Goal: Browse casually

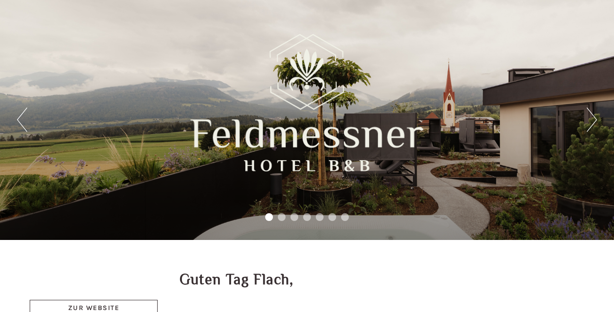
click at [592, 121] on button "Next" at bounding box center [592, 120] width 10 height 24
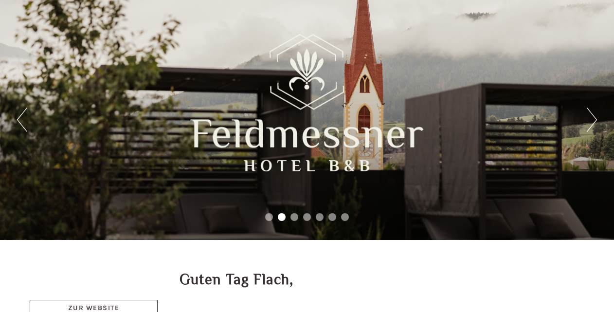
click at [592, 121] on button "Next" at bounding box center [592, 120] width 10 height 24
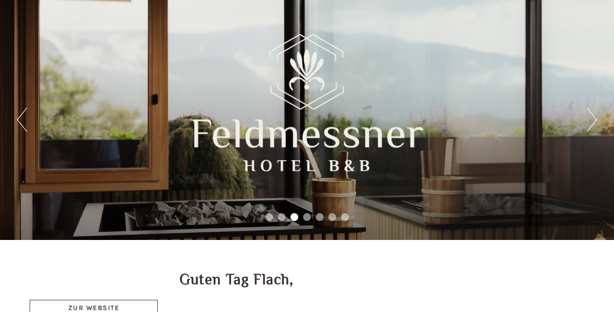
click at [592, 121] on button "Next" at bounding box center [592, 120] width 10 height 24
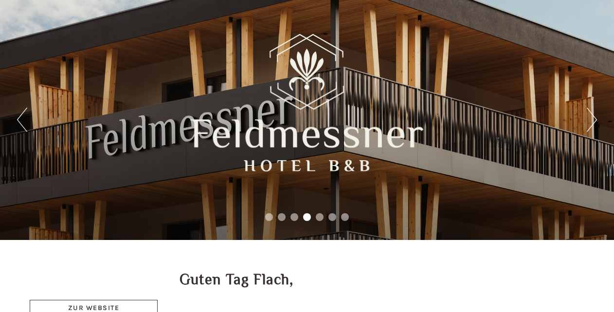
click at [592, 121] on button "Next" at bounding box center [592, 120] width 10 height 24
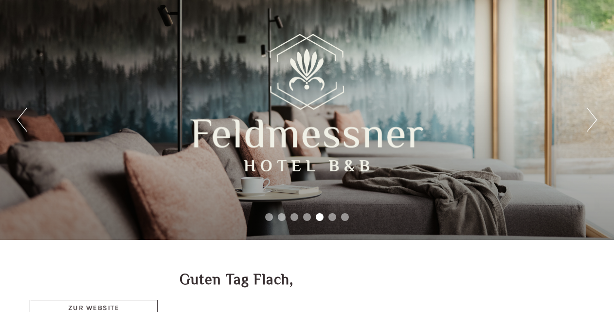
click at [592, 121] on button "Next" at bounding box center [592, 120] width 10 height 24
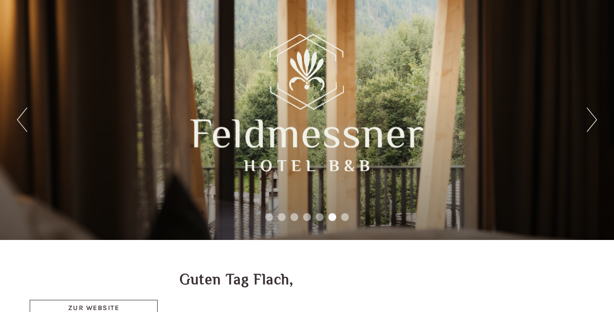
click at [592, 121] on button "Next" at bounding box center [592, 120] width 10 height 24
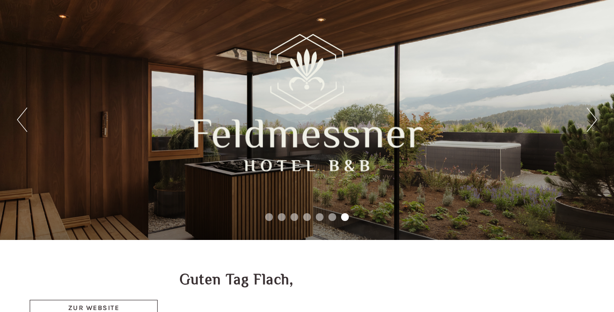
click at [593, 120] on button "Next" at bounding box center [592, 120] width 10 height 24
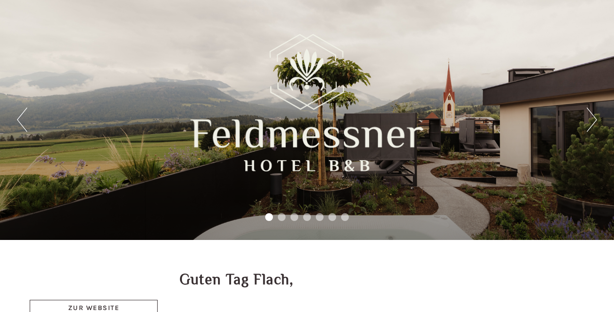
click at [593, 120] on button "Next" at bounding box center [592, 120] width 10 height 24
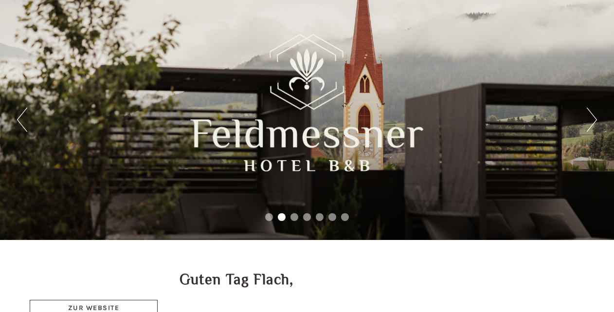
click at [593, 120] on button "Next" at bounding box center [592, 120] width 10 height 24
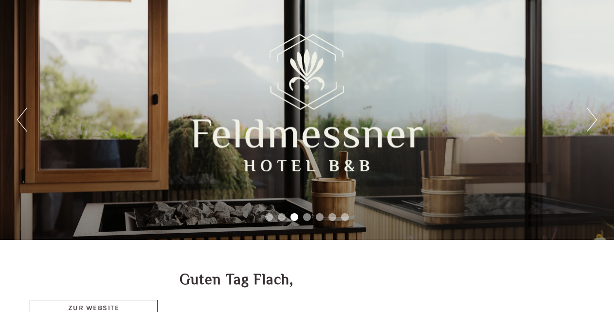
click at [593, 120] on button "Next" at bounding box center [592, 120] width 10 height 24
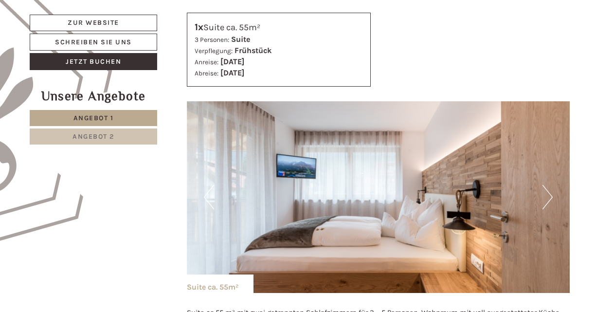
scroll to position [535, 0]
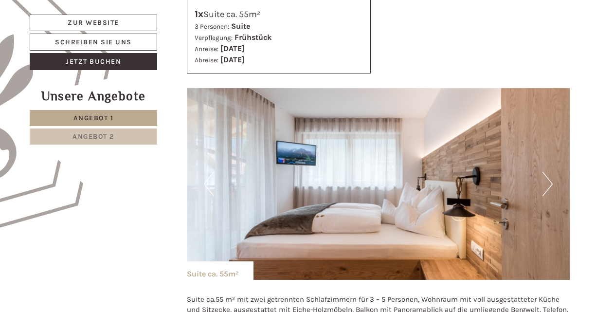
click at [549, 183] on button "Next" at bounding box center [548, 184] width 10 height 24
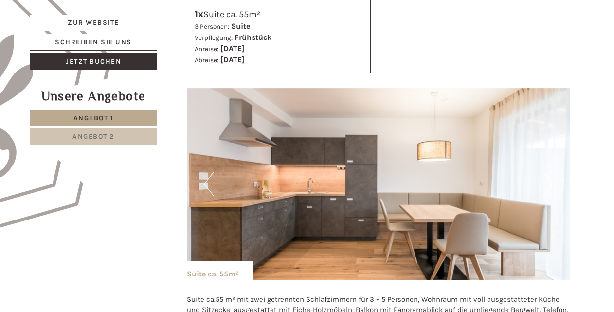
click at [547, 189] on button "Next" at bounding box center [548, 184] width 10 height 24
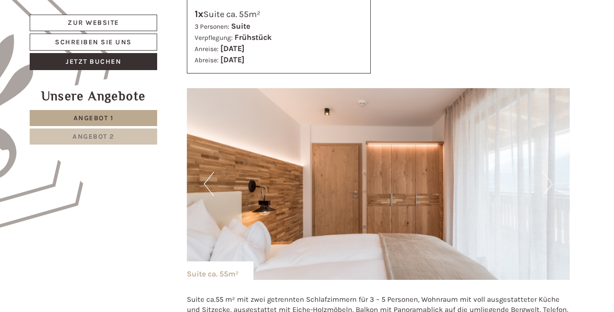
click at [547, 190] on button "Next" at bounding box center [548, 184] width 10 height 24
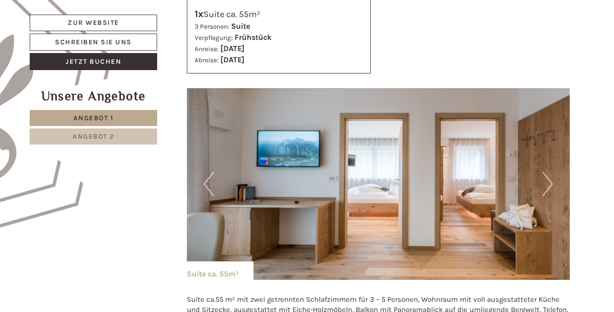
click at [547, 190] on button "Next" at bounding box center [548, 184] width 10 height 24
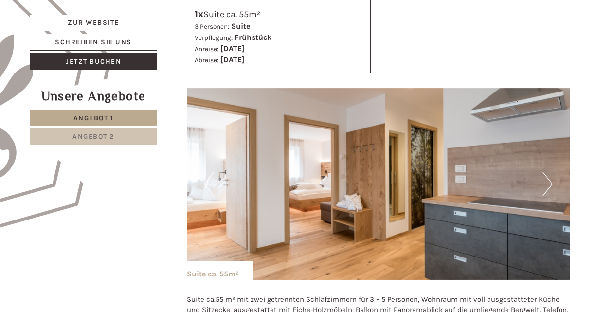
click at [547, 191] on button "Next" at bounding box center [548, 184] width 10 height 24
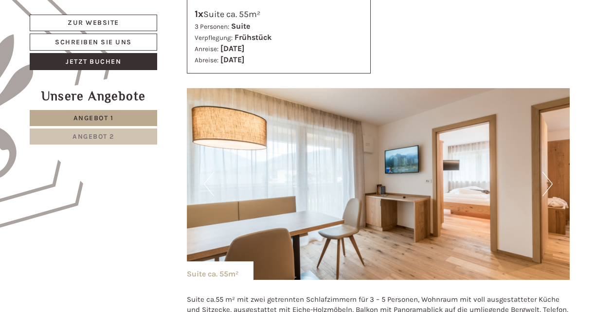
click at [547, 191] on button "Next" at bounding box center [548, 184] width 10 height 24
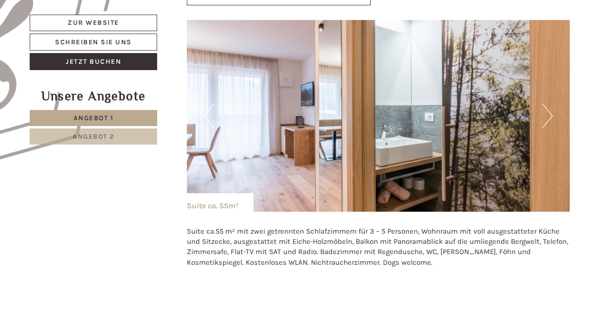
scroll to position [633, 0]
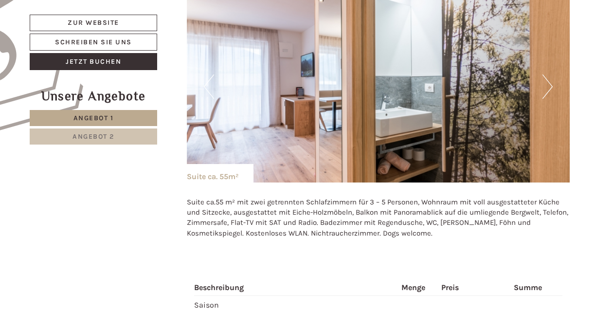
click at [554, 88] on img at bounding box center [379, 87] width 384 height 192
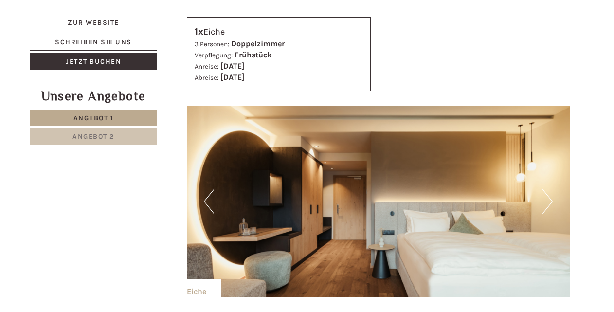
scroll to position [1168, 0]
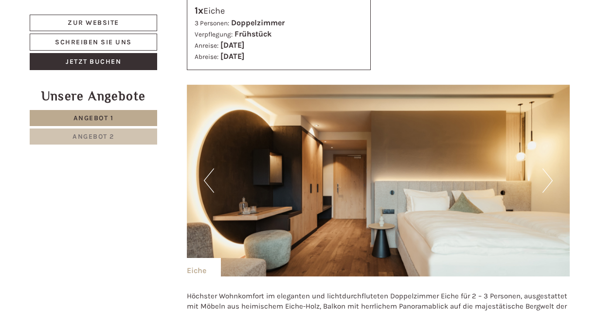
click at [551, 173] on button "Next" at bounding box center [548, 180] width 10 height 24
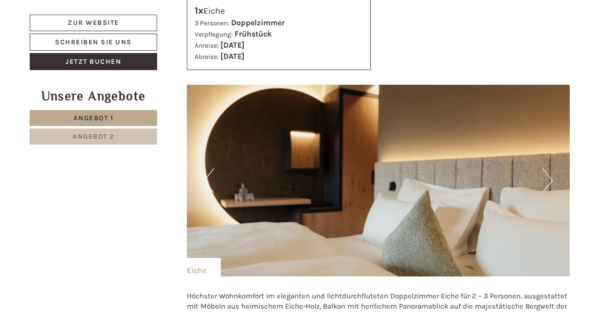
click at [551, 173] on button "Next" at bounding box center [548, 180] width 10 height 24
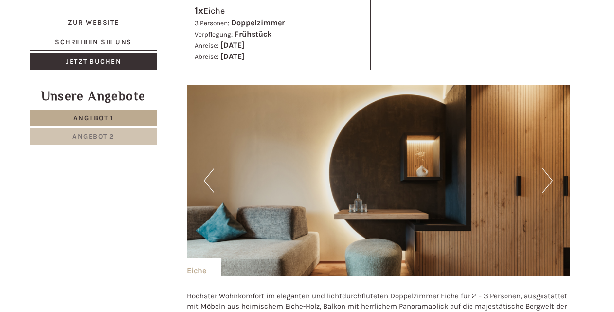
click at [551, 173] on button "Next" at bounding box center [548, 180] width 10 height 24
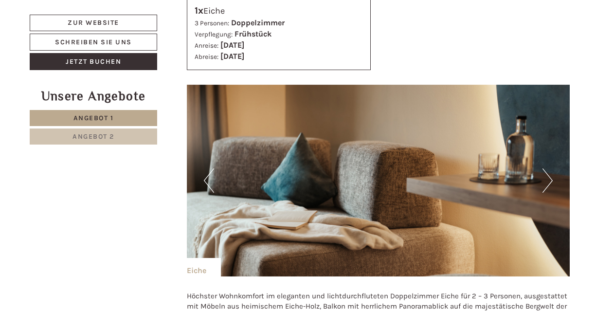
click at [551, 173] on button "Next" at bounding box center [548, 180] width 10 height 24
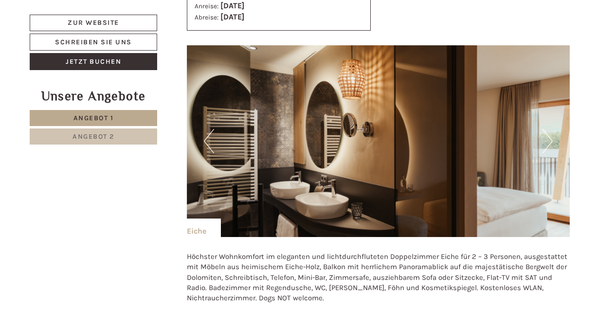
scroll to position [1217, 0]
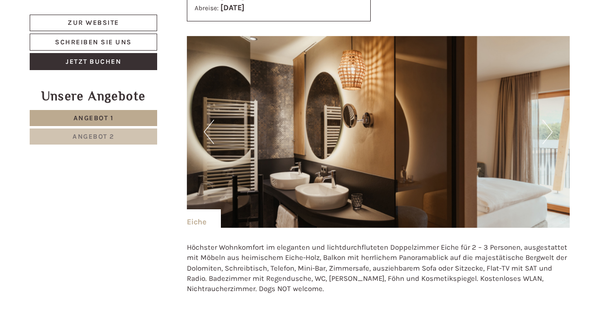
click at [547, 129] on button "Next" at bounding box center [548, 132] width 10 height 24
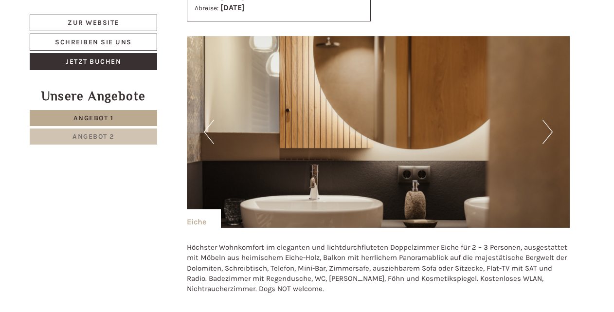
click at [547, 129] on button "Next" at bounding box center [548, 132] width 10 height 24
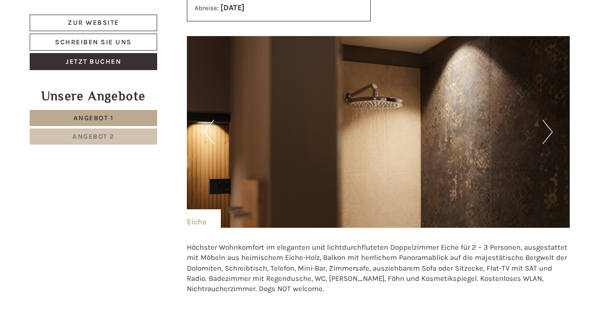
click at [547, 129] on button "Next" at bounding box center [548, 132] width 10 height 24
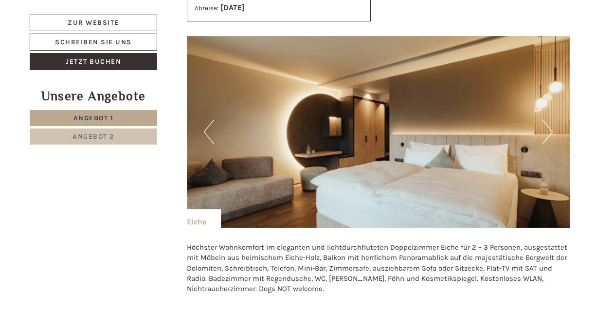
click at [547, 129] on button "Next" at bounding box center [548, 132] width 10 height 24
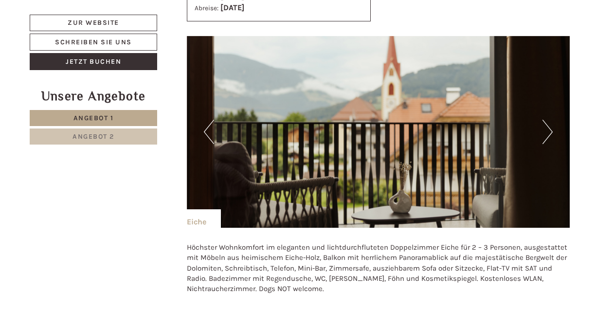
click at [547, 129] on button "Next" at bounding box center [548, 132] width 10 height 24
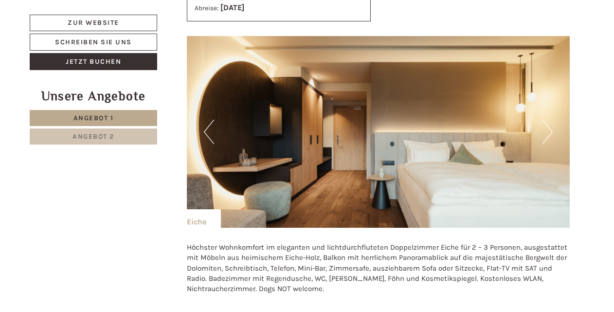
click at [547, 129] on button "Next" at bounding box center [548, 132] width 10 height 24
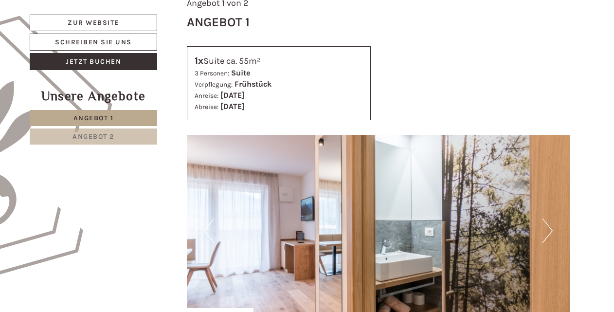
scroll to position [487, 0]
